Goal: Check status: Check status

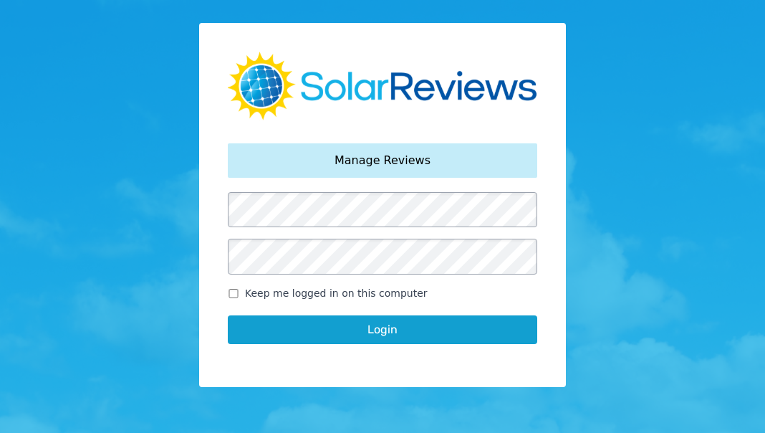
click at [234, 293] on input "Keep me logged in on this computer" at bounding box center [233, 293] width 11 height 9
checkbox input "true"
click at [369, 339] on button "Login" at bounding box center [383, 329] width 310 height 29
click at [376, 330] on button "Login" at bounding box center [383, 329] width 310 height 29
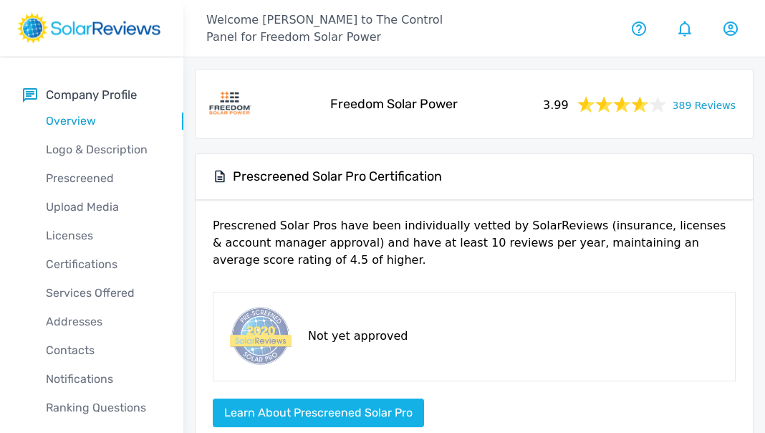
click at [702, 100] on link "389 Reviews" at bounding box center [704, 104] width 63 height 18
